Goal: Task Accomplishment & Management: Manage account settings

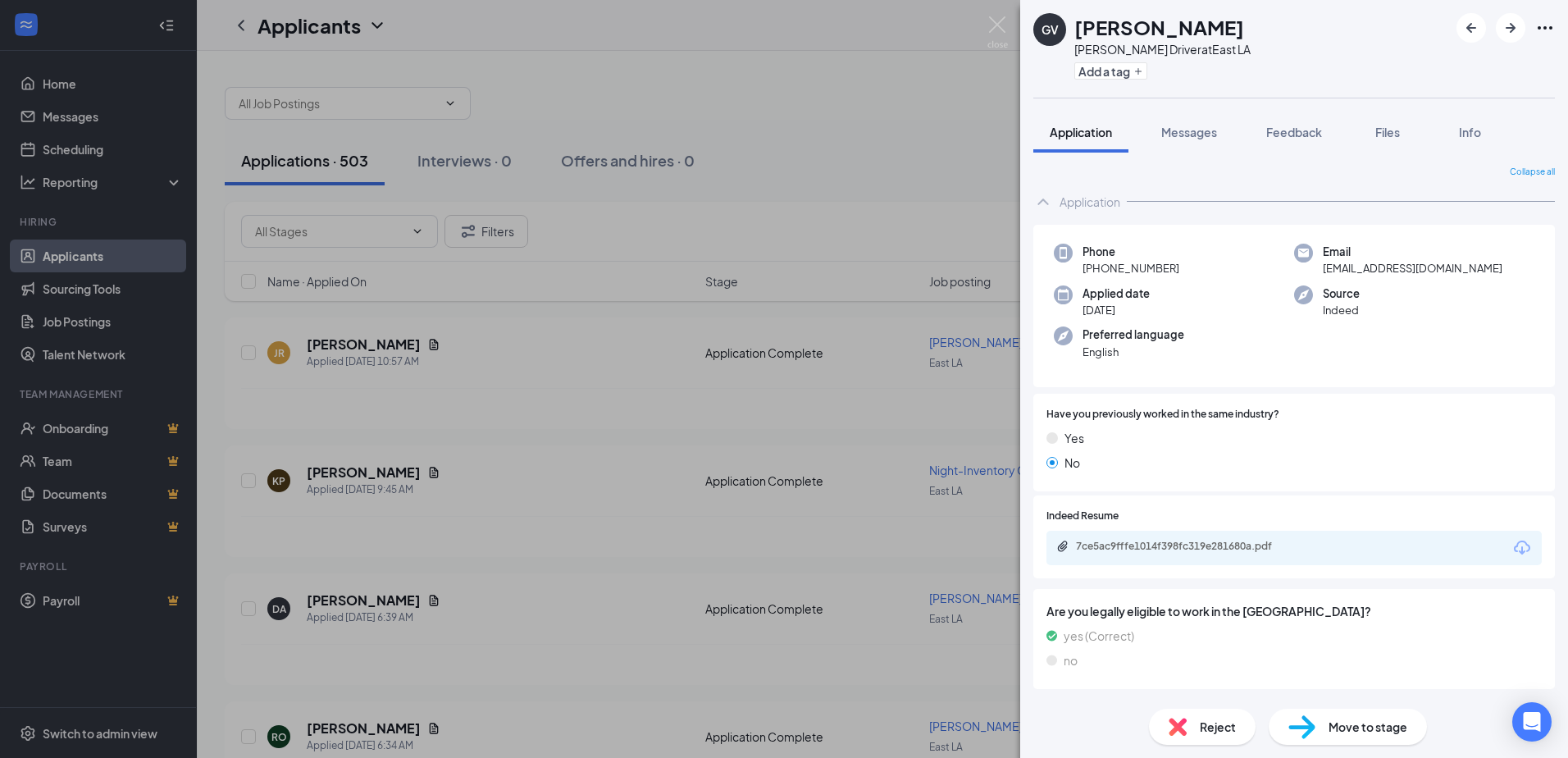
click at [550, 510] on div "GV [PERSON_NAME] Driver at [GEOGRAPHIC_DATA] a tag Application Messages Feedbac…" at bounding box center [784, 379] width 1568 height 758
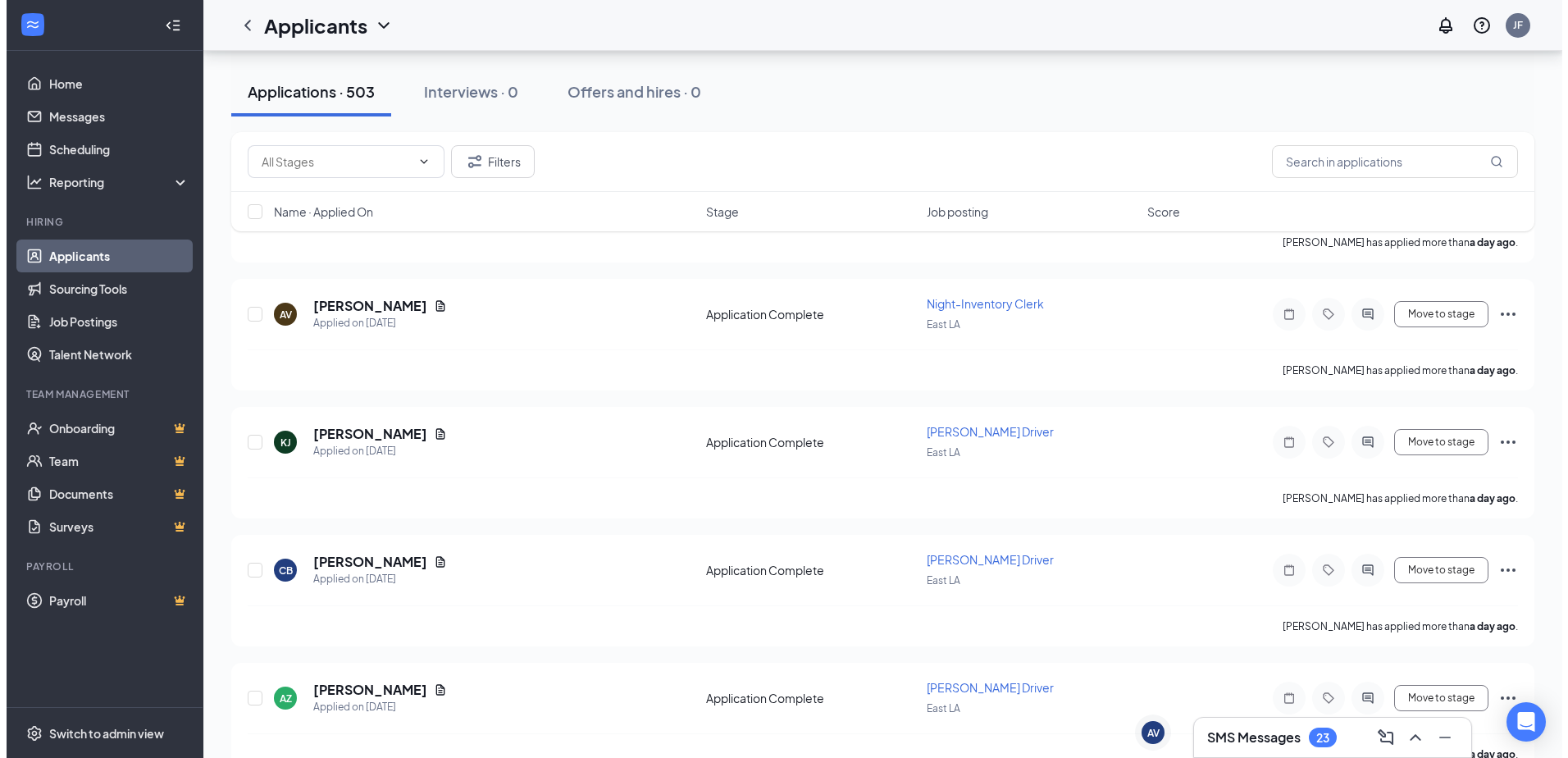
scroll to position [2378, 0]
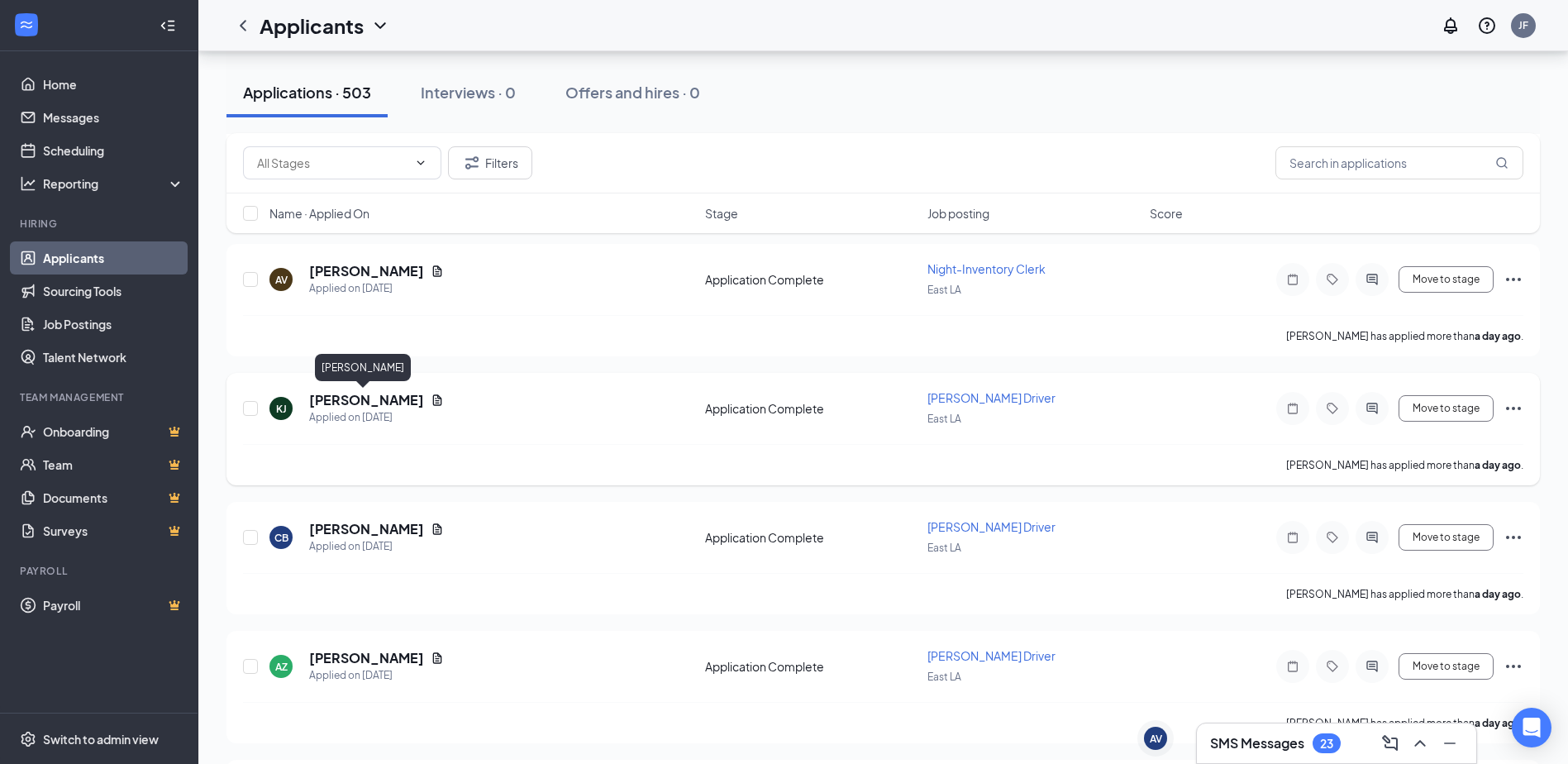
click at [388, 397] on h5 "[PERSON_NAME]" at bounding box center [367, 400] width 115 height 18
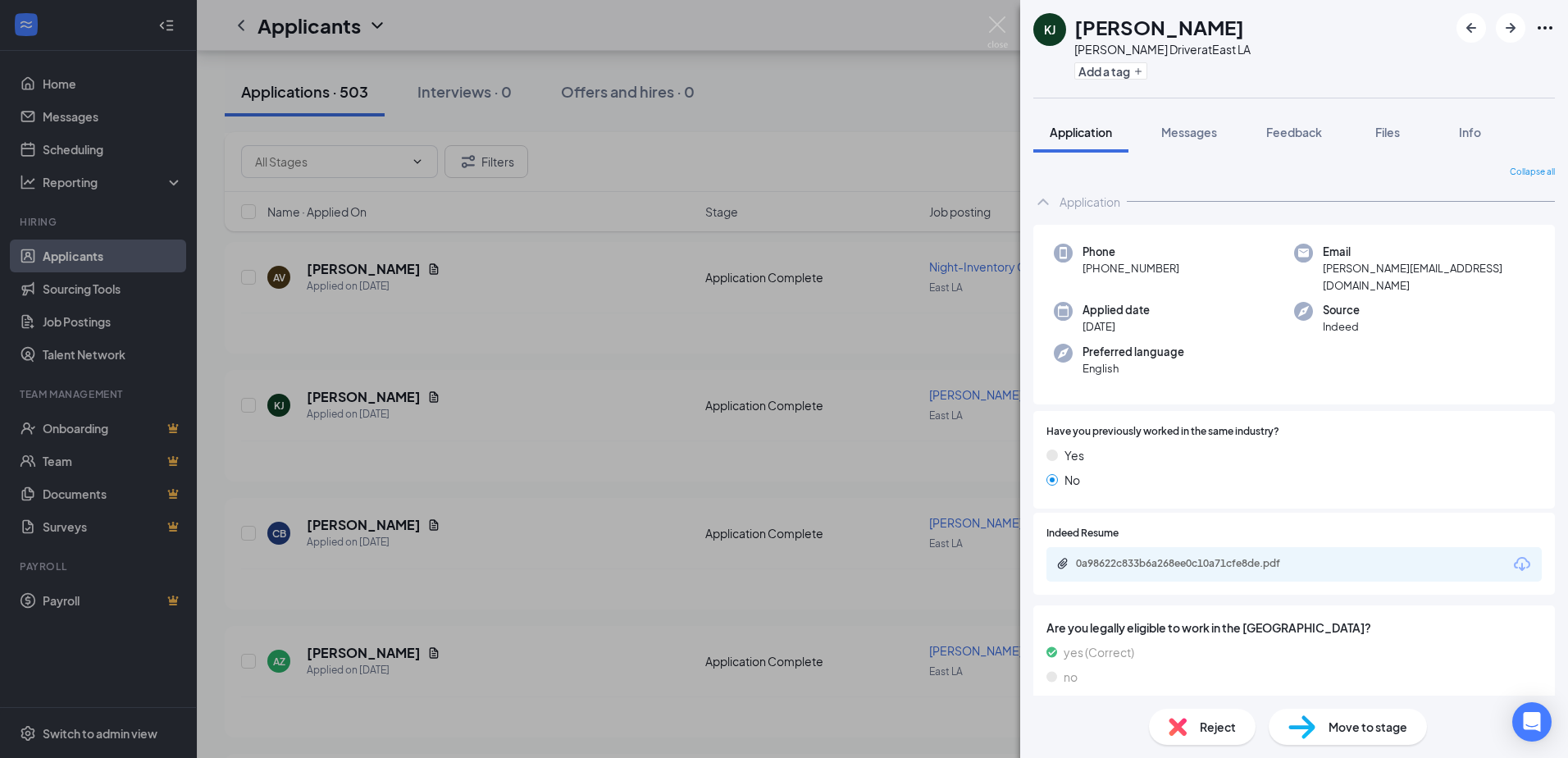
click at [1182, 557] on div "0a98622c833b6a268ee0c10a71cfe8de.pdf" at bounding box center [1190, 563] width 229 height 13
